Goal: Subscribe to service/newsletter

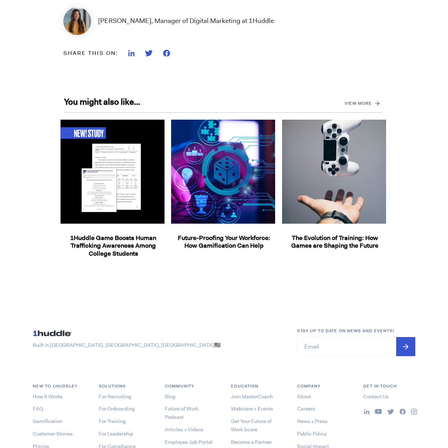
scroll to position [1028, 0]
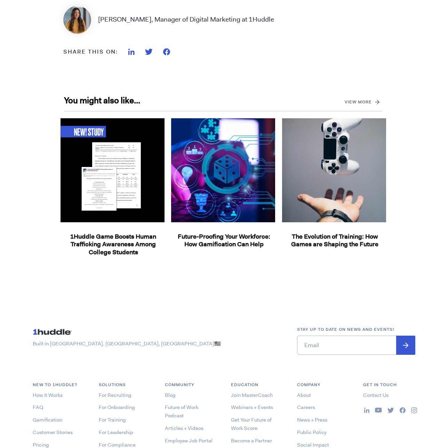
click at [346, 336] on input "Email *" at bounding box center [356, 345] width 118 height 19
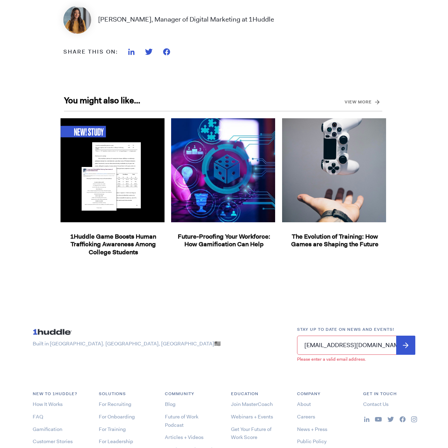
type input "[EMAIL_ADDRESS][DOMAIN_NAME]"
click at [396, 336] on input "Submit" at bounding box center [405, 345] width 19 height 19
click at [405, 336] on input "Submit" at bounding box center [405, 345] width 19 height 19
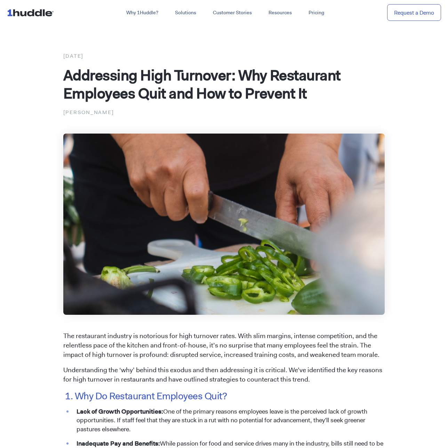
scroll to position [0, 0]
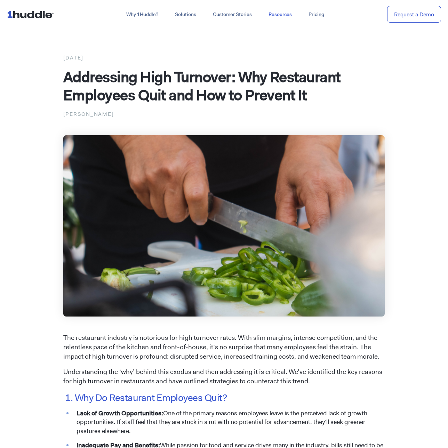
click at [280, 14] on link "Resources" at bounding box center [280, 14] width 40 height 13
click at [256, 43] on link "Blog" at bounding box center [256, 46] width 11 height 7
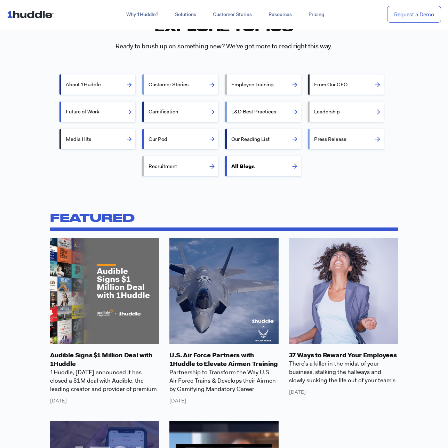
scroll to position [504, 0]
